Goal: Browse casually

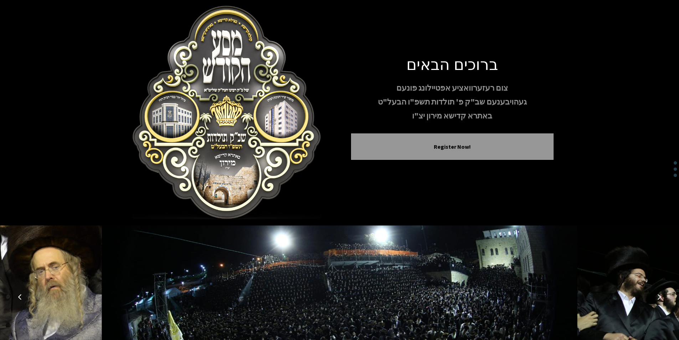
click at [22, 294] on icon "Previous image" at bounding box center [20, 297] width 6 height 6
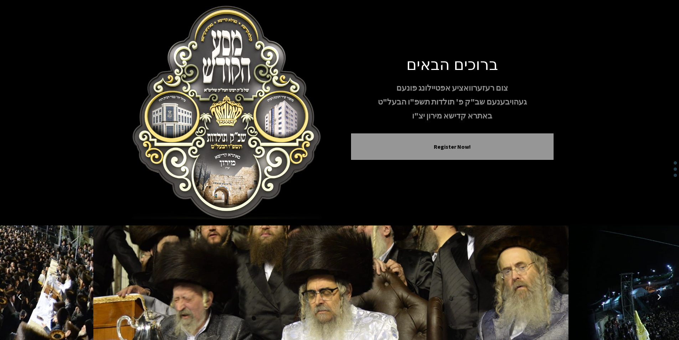
click at [22, 295] on icon "Previous image" at bounding box center [20, 297] width 6 height 6
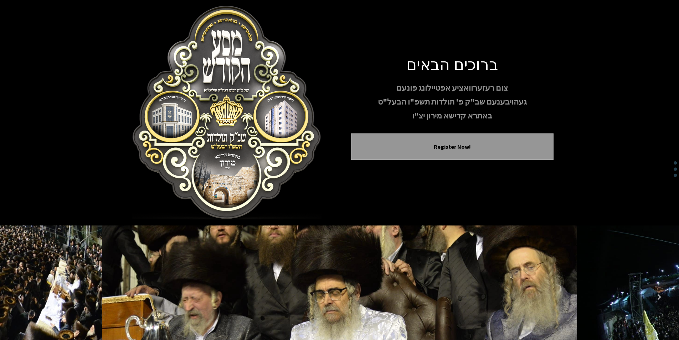
click at [22, 295] on icon "Previous image" at bounding box center [20, 297] width 6 height 6
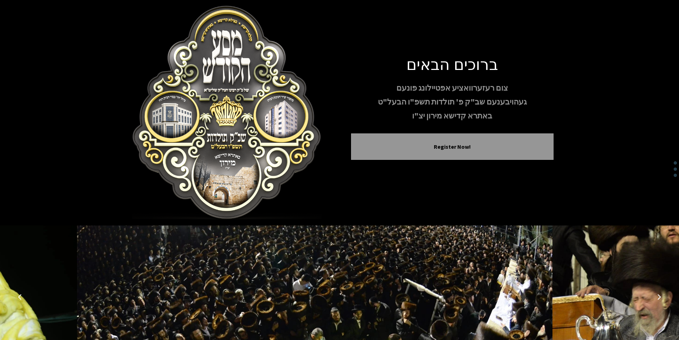
click at [22, 295] on icon "Previous image" at bounding box center [20, 297] width 6 height 6
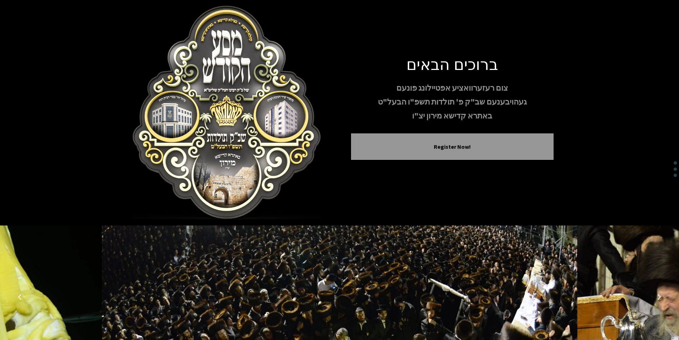
click at [19, 295] on icon "Previous image" at bounding box center [20, 297] width 6 height 6
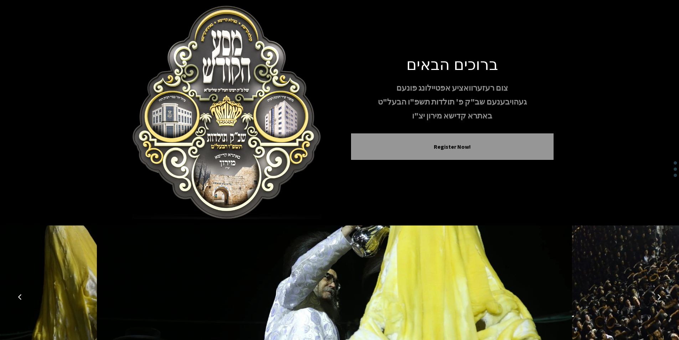
click at [19, 295] on icon "Previous image" at bounding box center [20, 297] width 6 height 6
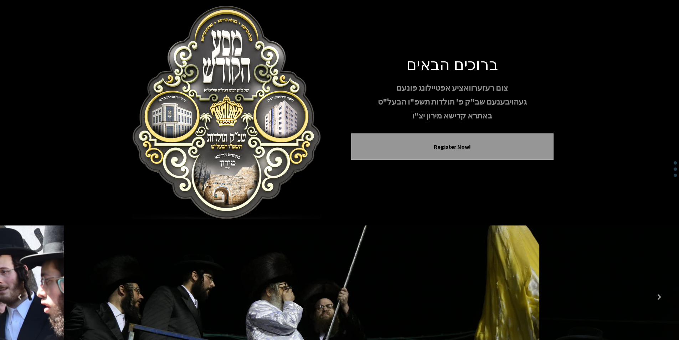
click at [19, 295] on icon "Previous image" at bounding box center [20, 297] width 6 height 6
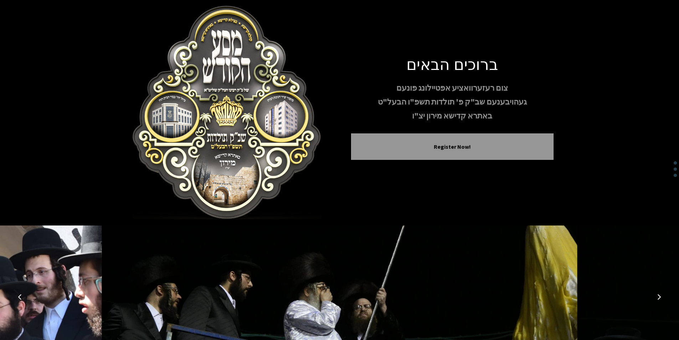
click at [19, 295] on icon "Previous image" at bounding box center [20, 297] width 6 height 6
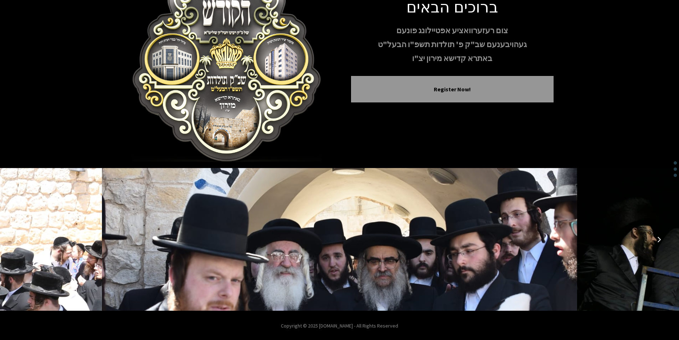
scroll to position [58, 0]
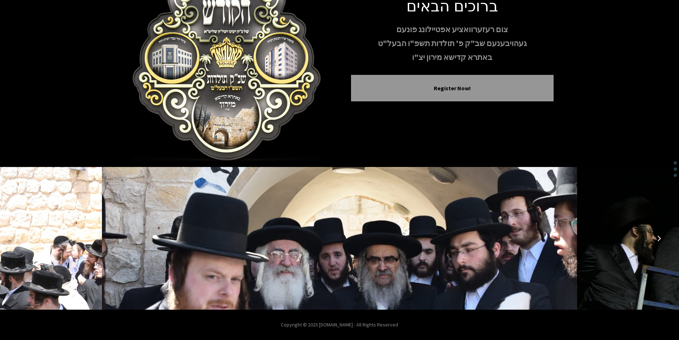
click at [17, 237] on icon "Previous image" at bounding box center [20, 238] width 6 height 6
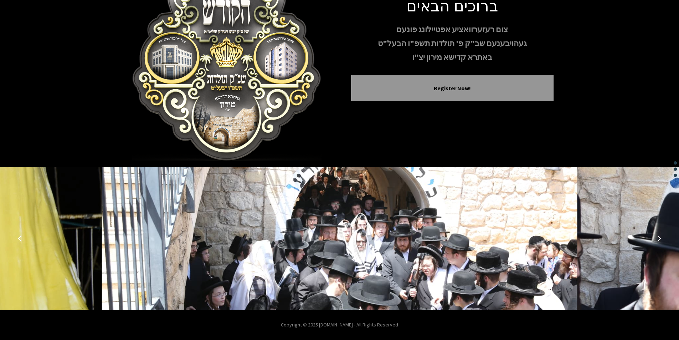
click at [17, 237] on icon "Previous image" at bounding box center [20, 238] width 6 height 6
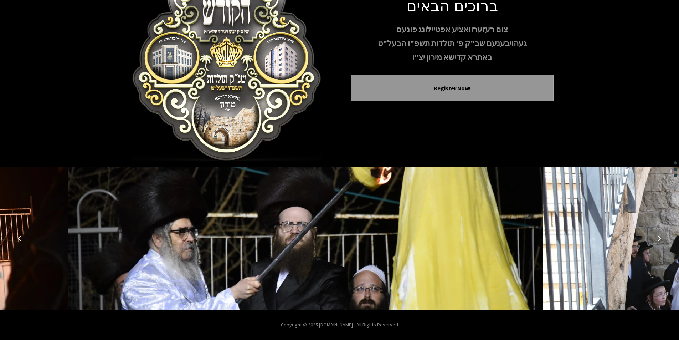
click at [17, 237] on icon "Previous image" at bounding box center [20, 238] width 6 height 6
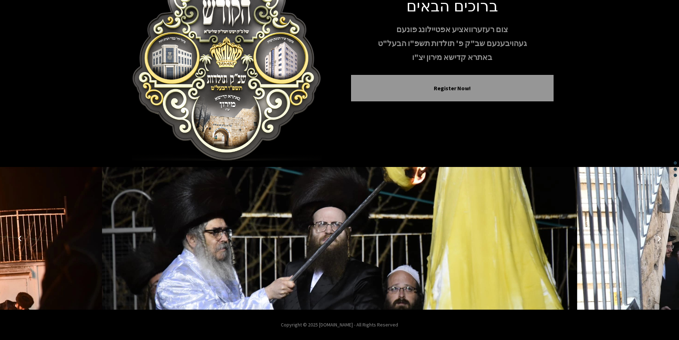
click at [17, 237] on icon "Previous image" at bounding box center [20, 238] width 6 height 6
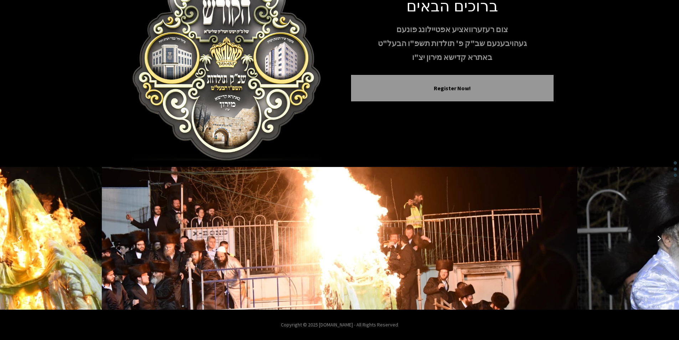
click at [17, 237] on icon "Previous image" at bounding box center [20, 238] width 6 height 6
